Goal: Task Accomplishment & Management: Manage account settings

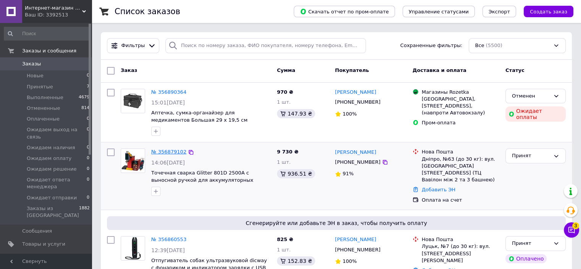
click at [168, 151] on link "№ 356879102" at bounding box center [168, 152] width 35 height 6
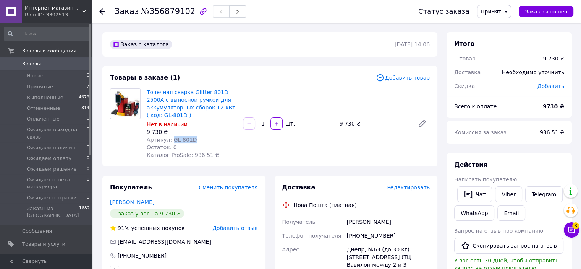
drag, startPoint x: 169, startPoint y: 138, endPoint x: 191, endPoint y: 139, distance: 21.8
click at [191, 139] on div "Артикул: GL-801D" at bounding box center [192, 140] width 90 height 8
copy span "GL-801D"
click at [49, 240] on span "Товары и услуги" at bounding box center [43, 243] width 43 height 7
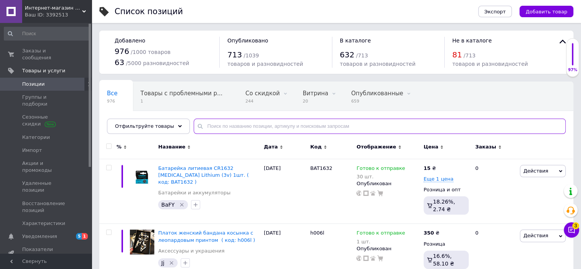
click at [298, 129] on input "text" at bounding box center [380, 125] width 372 height 15
paste input "GL-801D"
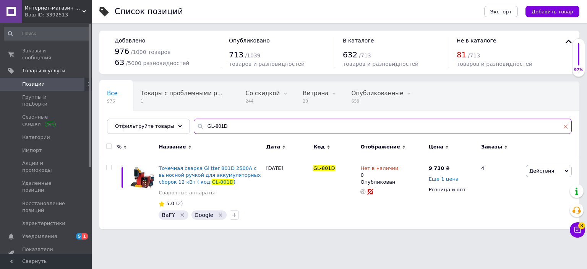
type input "GL-801D"
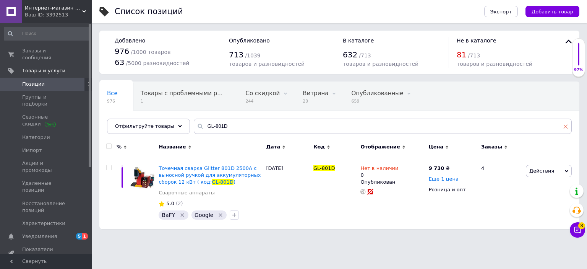
click at [567, 123] on span at bounding box center [565, 126] width 5 height 7
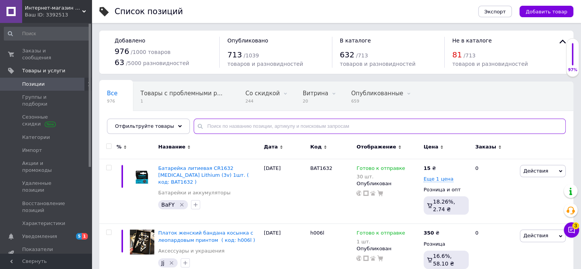
click at [220, 126] on input "text" at bounding box center [380, 125] width 372 height 15
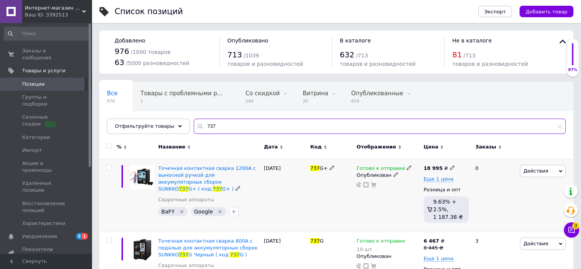
type input "737"
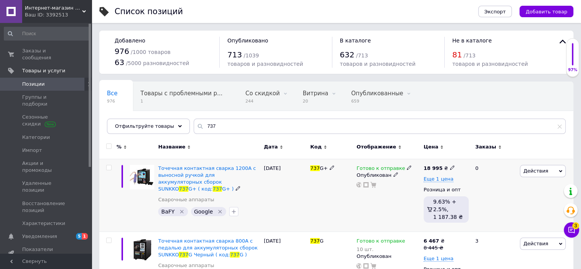
click at [531, 172] on span "Действия" at bounding box center [535, 171] width 25 height 6
click at [505, 220] on li "Скидка" at bounding box center [511, 217] width 108 height 11
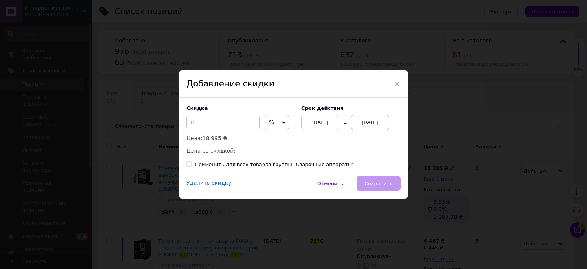
click at [273, 126] on span "%" at bounding box center [276, 122] width 25 height 15
click at [275, 141] on li "₴" at bounding box center [276, 138] width 24 height 11
click at [232, 125] on input at bounding box center [222, 122] width 73 height 15
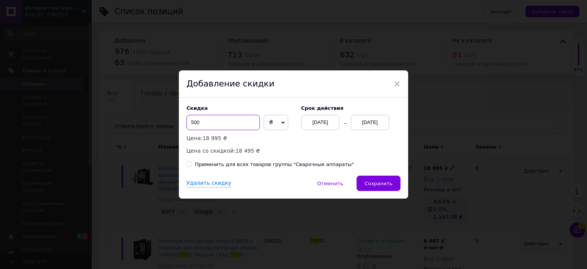
click at [188, 123] on input "500" at bounding box center [222, 122] width 73 height 15
type input "1000"
drag, startPoint x: 205, startPoint y: 121, endPoint x: 174, endPoint y: 115, distance: 31.2
click at [174, 115] on div "× Добавление скидки Скидка 1000 ₴ % Цена: 18 995 ₴ Цена со скидкой: 17 995 ₴ Cр…" at bounding box center [293, 134] width 587 height 269
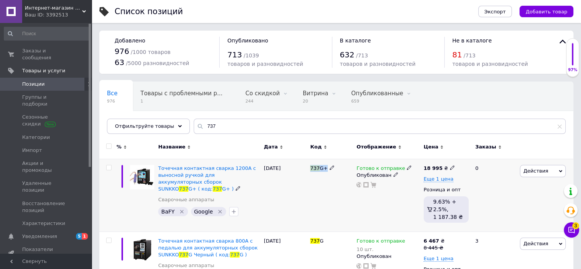
drag, startPoint x: 309, startPoint y: 169, endPoint x: 324, endPoint y: 168, distance: 14.9
click at [324, 168] on div "737 G+" at bounding box center [331, 195] width 46 height 73
copy span "737 G+"
click at [526, 168] on span "Действия" at bounding box center [535, 171] width 25 height 6
click at [502, 214] on li "Скидка" at bounding box center [511, 217] width 108 height 11
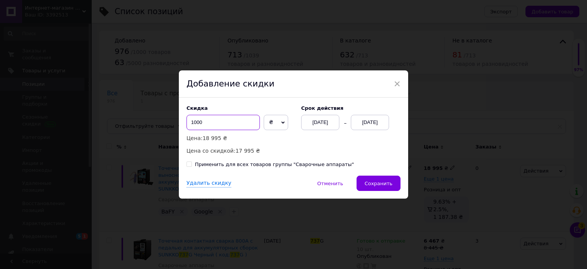
drag, startPoint x: 205, startPoint y: 123, endPoint x: 190, endPoint y: 123, distance: 14.9
click at [190, 123] on input "1000" at bounding box center [222, 122] width 73 height 15
type input "998"
click at [370, 125] on div "[DATE]" at bounding box center [370, 122] width 38 height 15
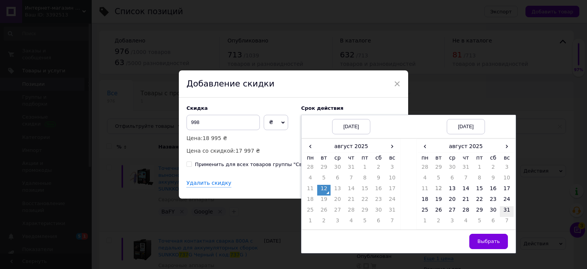
click at [501, 212] on td "31" at bounding box center [507, 211] width 14 height 11
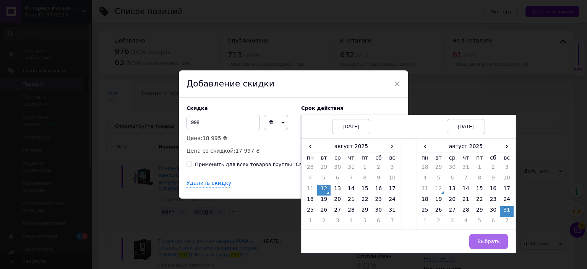
click at [494, 238] on span "Выбрать" at bounding box center [488, 241] width 23 height 6
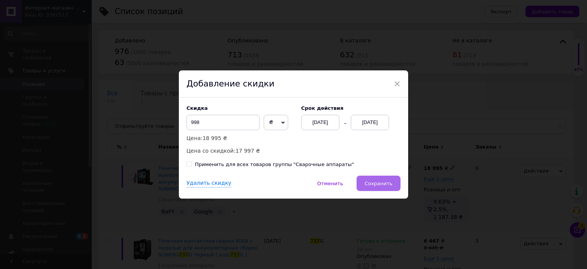
click at [387, 188] on button "Сохранить" at bounding box center [378, 182] width 44 height 15
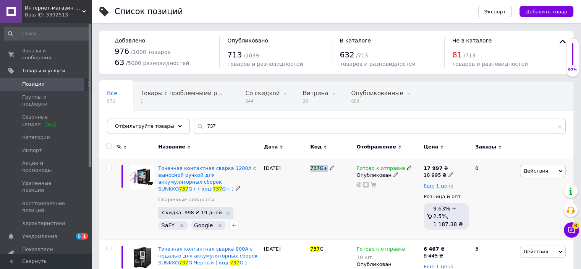
drag, startPoint x: 309, startPoint y: 170, endPoint x: 325, endPoint y: 174, distance: 16.5
click at [325, 174] on div "737 G+" at bounding box center [331, 199] width 46 height 81
copy span "737 G+"
click at [407, 167] on icon at bounding box center [409, 167] width 5 height 5
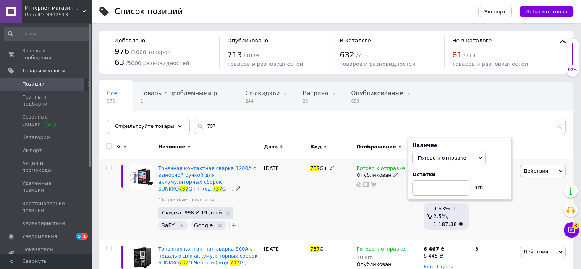
click at [499, 177] on div "Остатки" at bounding box center [459, 174] width 95 height 7
click at [457, 185] on input at bounding box center [441, 187] width 58 height 15
type input "2"
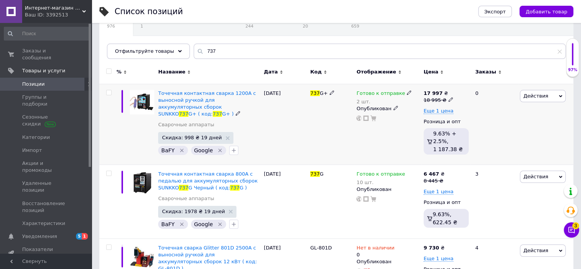
scroll to position [76, 0]
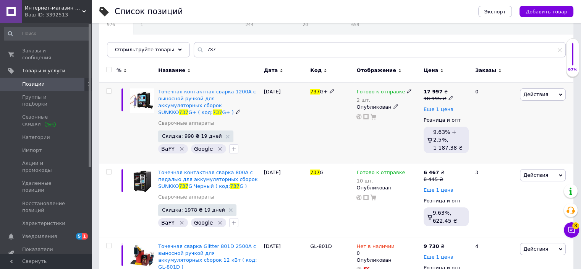
click at [438, 108] on span "Еще 1 цена" at bounding box center [439, 109] width 30 height 6
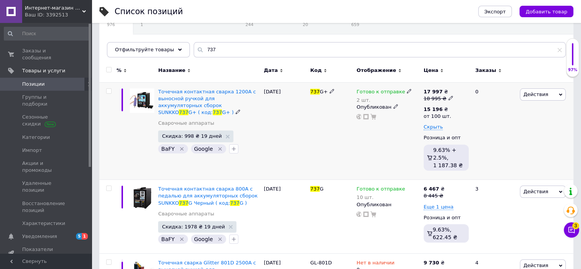
click at [495, 118] on div "0" at bounding box center [494, 130] width 47 height 97
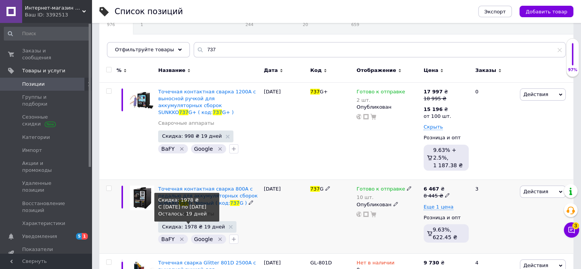
click at [199, 224] on span "Скидка: 1978 ₴ 19 дней" at bounding box center [193, 226] width 63 height 5
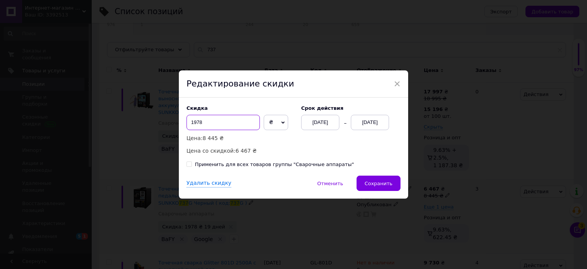
drag, startPoint x: 208, startPoint y: 123, endPoint x: 191, endPoint y: 123, distance: 17.2
click at [191, 123] on input "1978" at bounding box center [222, 122] width 73 height 15
drag, startPoint x: 193, startPoint y: 122, endPoint x: 201, endPoint y: 121, distance: 7.7
click at [201, 121] on input "2865" at bounding box center [222, 122] width 73 height 15
type input "2685"
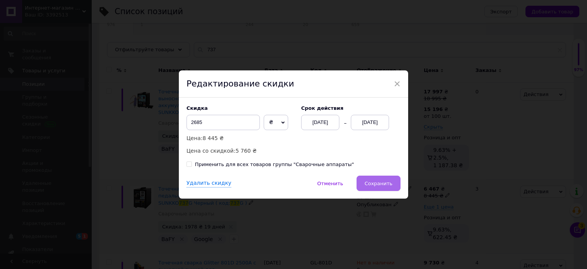
click at [364, 181] on button "Сохранить" at bounding box center [378, 182] width 44 height 15
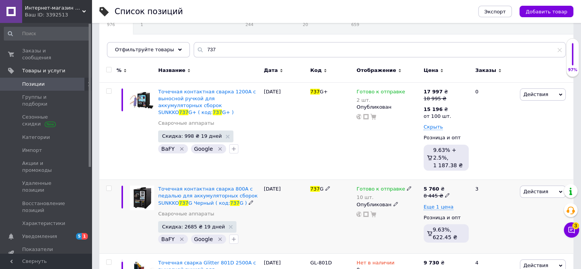
drag, startPoint x: 307, startPoint y: 190, endPoint x: 322, endPoint y: 193, distance: 14.8
click at [322, 193] on div "Точечная контактная сварка 800А с педалью для аккумуляторных сборок SUNKKO 737 …" at bounding box center [336, 217] width 474 height 74
copy div "737 G"
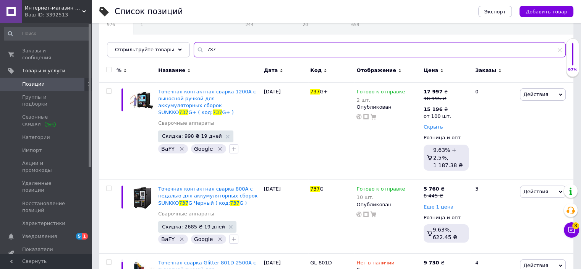
drag, startPoint x: 271, startPoint y: 44, endPoint x: 154, endPoint y: 37, distance: 117.1
click at [154, 37] on div "Все 976 Товары с проблемными р... 1 Со скидкой 244 Удалить Редактировать Витрин…" at bounding box center [336, 31] width 474 height 52
paste input "5mDC55x21"
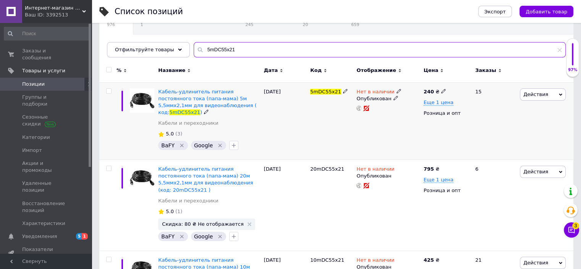
type input "5mDC55x21"
click at [397, 90] on icon at bounding box center [399, 91] width 5 height 5
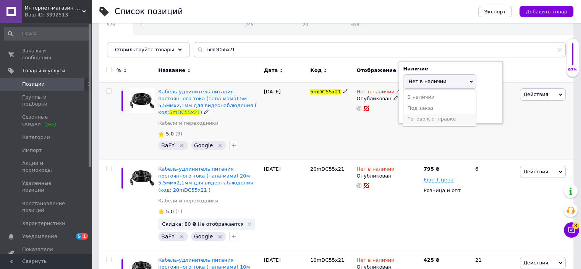
click at [418, 118] on li "Готово к отправке" at bounding box center [439, 118] width 73 height 11
click at [422, 112] on input at bounding box center [432, 111] width 58 height 15
type input "1"
click at [382, 131] on div "Нет в наличии Наличие Готово к отправке В наличии Нет в наличии Под заказ Остат…" at bounding box center [387, 121] width 67 height 78
